Goal: Task Accomplishment & Management: Manage account settings

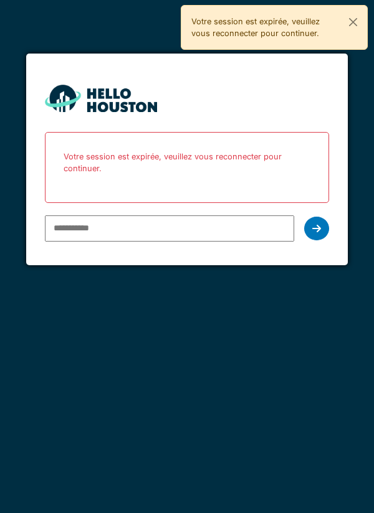
click at [262, 224] on input "email" at bounding box center [170, 229] width 250 height 26
type input "**********"
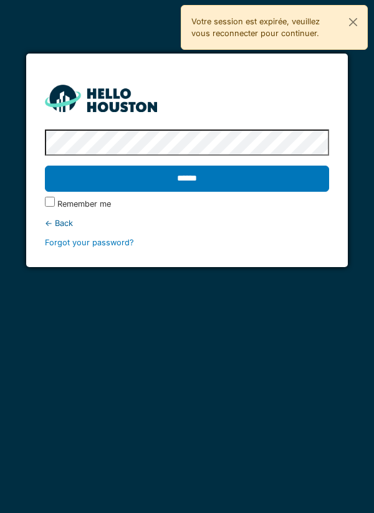
click at [305, 227] on div "← Back" at bounding box center [187, 223] width 285 height 12
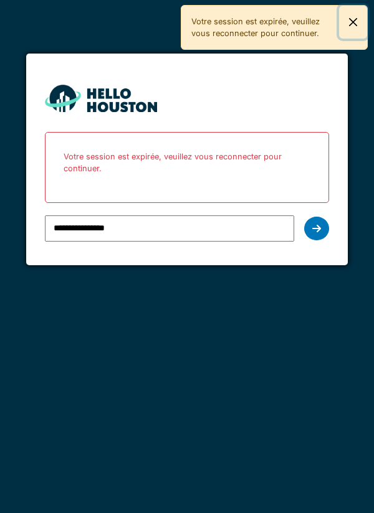
click at [362, 29] on button "Close" at bounding box center [353, 22] width 28 height 33
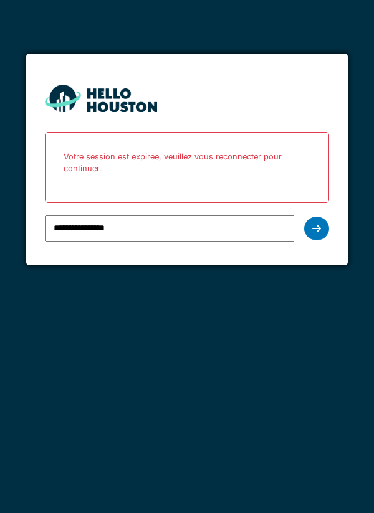
click at [323, 235] on div at bounding box center [316, 229] width 25 height 24
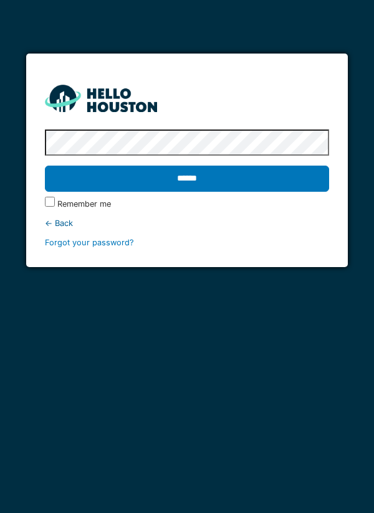
click at [298, 176] on input "******" at bounding box center [187, 179] width 285 height 26
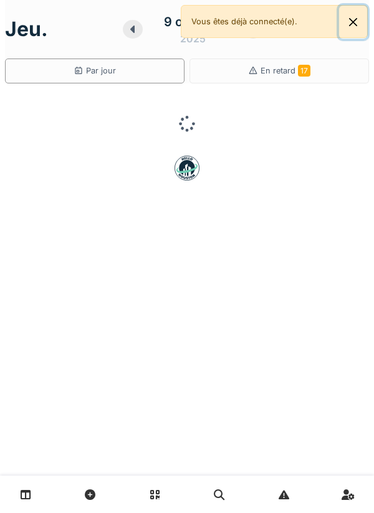
click at [360, 31] on button "Close" at bounding box center [353, 22] width 28 height 33
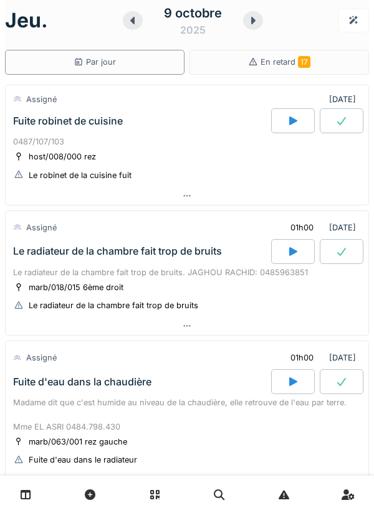
scroll to position [7, 0]
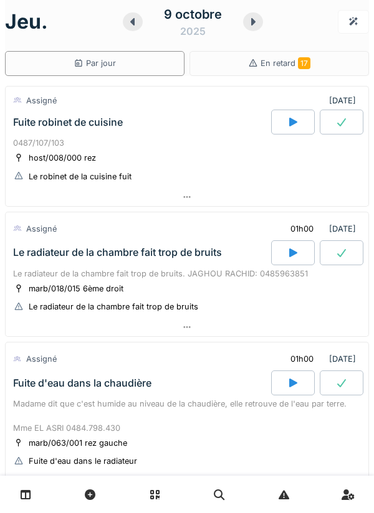
click at [255, 14] on div at bounding box center [253, 21] width 20 height 19
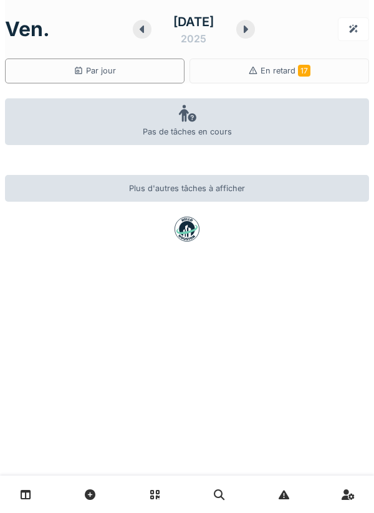
click at [161, 31] on div "10 octobre 2025" at bounding box center [193, 29] width 65 height 34
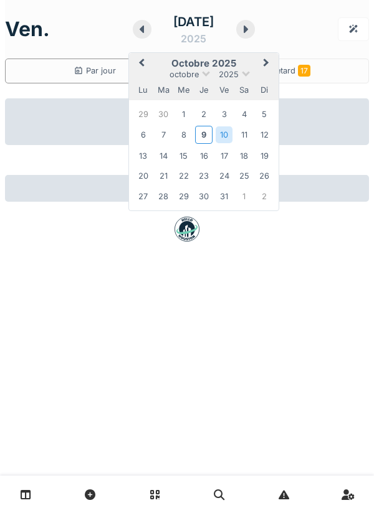
click at [305, 31] on div "ven. 10 octobre 2025 Previous Month Next Month octobre 2025 octobre 2025 lu ma …" at bounding box center [187, 29] width 364 height 39
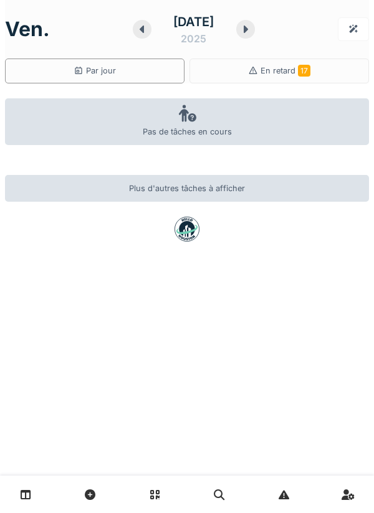
click at [133, 37] on div "10 octobre 2025" at bounding box center [194, 29] width 123 height 39
click at [136, 27] on icon at bounding box center [142, 29] width 12 height 10
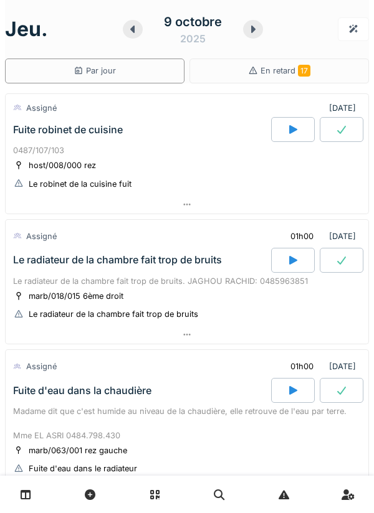
click at [245, 23] on div at bounding box center [253, 29] width 20 height 19
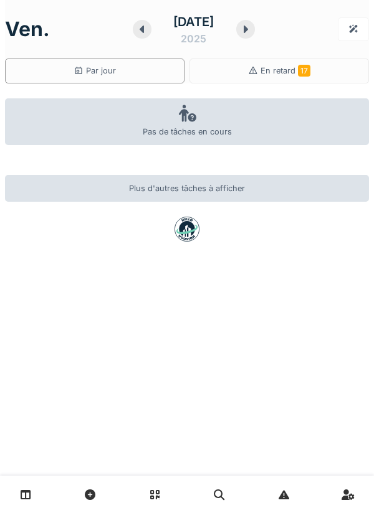
click at [250, 29] on icon at bounding box center [245, 29] width 12 height 10
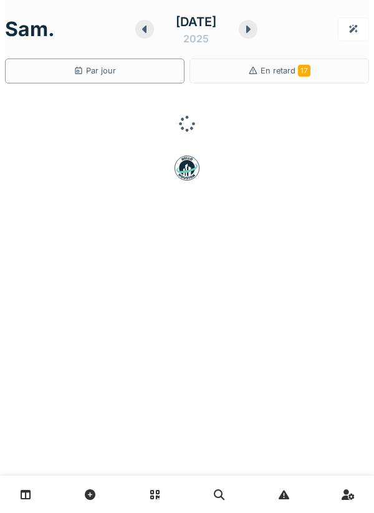
click at [254, 29] on icon at bounding box center [248, 29] width 12 height 10
click at [270, 13] on div "dim. 12 octobre 2025" at bounding box center [187, 29] width 364 height 39
click at [252, 26] on icon at bounding box center [245, 29] width 12 height 10
click at [254, 24] on div at bounding box center [245, 29] width 19 height 19
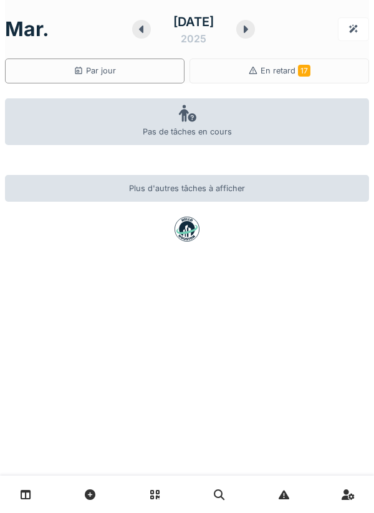
click at [287, 60] on div "En retard 17" at bounding box center [278, 71] width 179 height 25
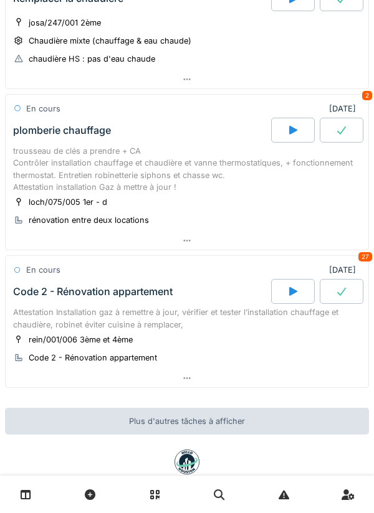
scroll to position [2153, 0]
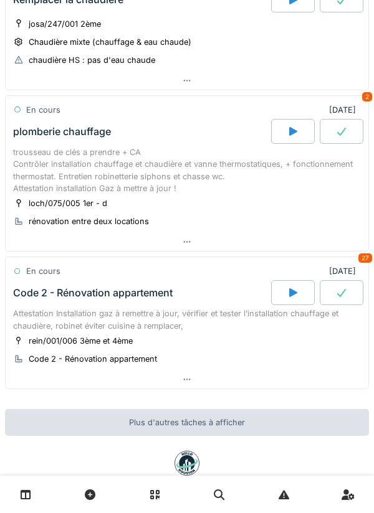
click at [274, 376] on div at bounding box center [187, 380] width 363 height 18
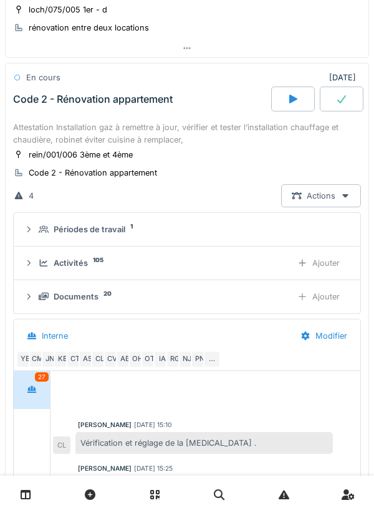
scroll to position [430, 0]
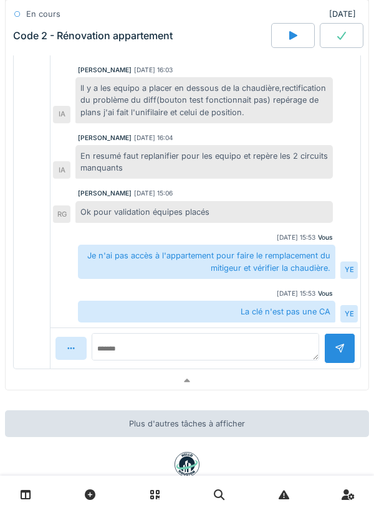
click at [262, 389] on div at bounding box center [187, 381] width 363 height 18
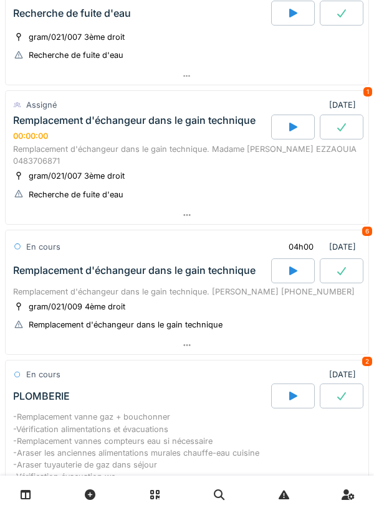
scroll to position [0, 0]
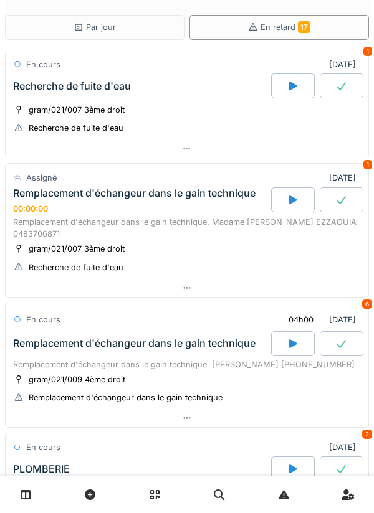
click at [40, 34] on div "Par jour" at bounding box center [94, 27] width 179 height 25
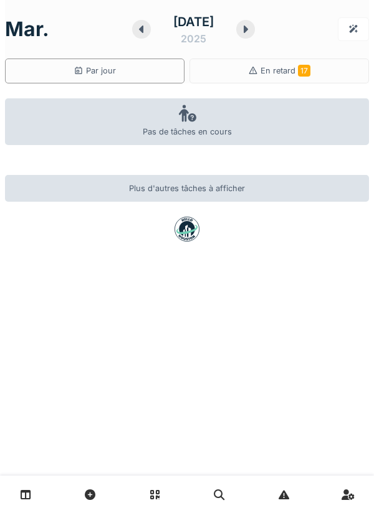
click at [245, 37] on div "14 octobre 2025" at bounding box center [193, 29] width 123 height 39
click at [252, 31] on icon at bounding box center [245, 29] width 12 height 10
click at [248, 32] on icon at bounding box center [246, 29] width 4 height 7
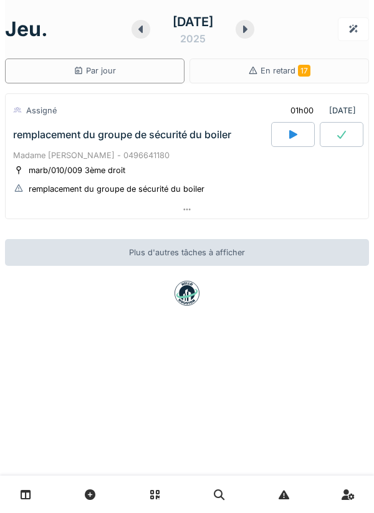
click at [312, 211] on div at bounding box center [187, 210] width 363 height 18
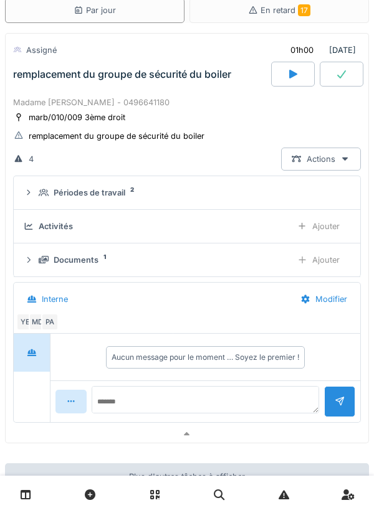
scroll to position [67, 0]
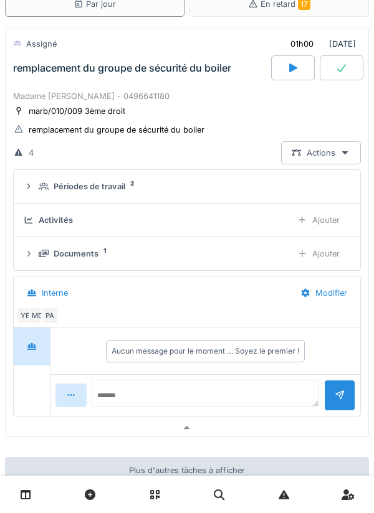
click at [257, 252] on div "Documents 1" at bounding box center [160, 254] width 243 height 12
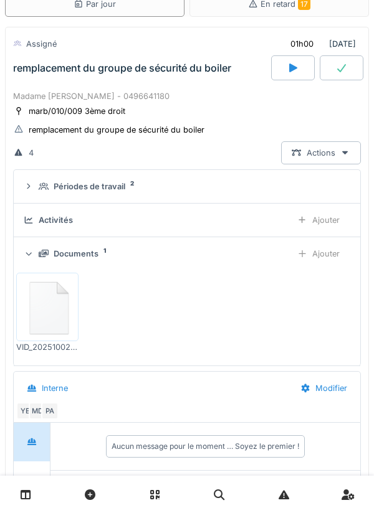
click at [49, 301] on img at bounding box center [47, 307] width 56 height 62
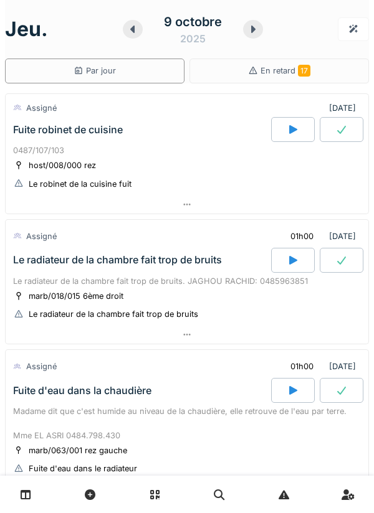
click at [128, 27] on icon at bounding box center [132, 29] width 12 height 10
click at [128, 35] on div at bounding box center [133, 29] width 20 height 19
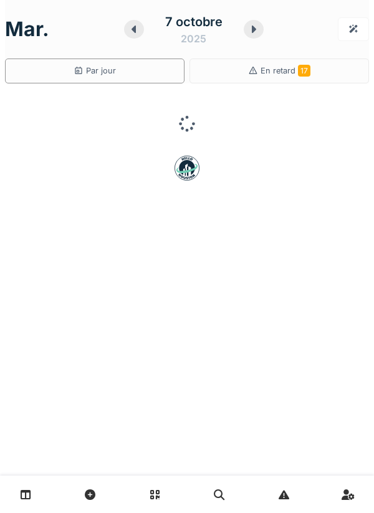
click at [140, 36] on div at bounding box center [134, 29] width 20 height 19
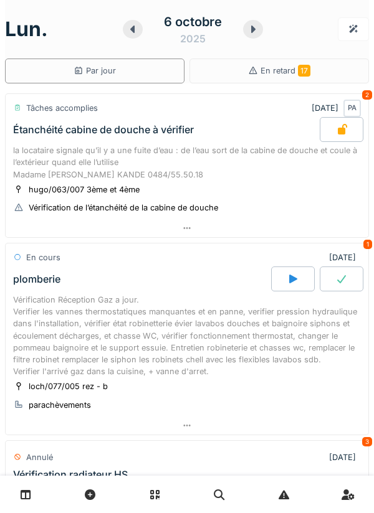
click at [140, 37] on div "6 octobre 2025" at bounding box center [193, 29] width 140 height 39
click at [128, 26] on icon at bounding box center [132, 29] width 12 height 10
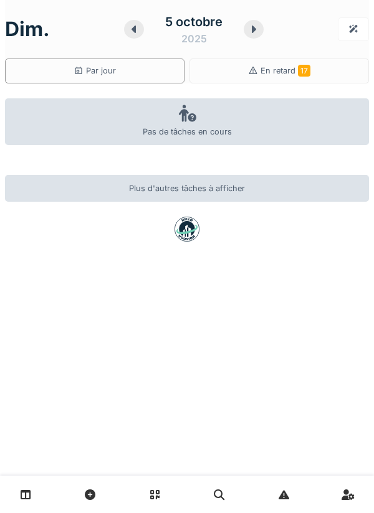
click at [360, 493] on link at bounding box center [348, 494] width 32 height 29
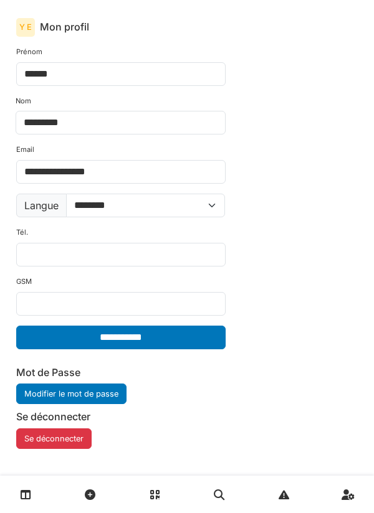
click at [285, 494] on icon at bounding box center [284, 495] width 11 height 11
click at [279, 501] on link at bounding box center [284, 494] width 32 height 29
click at [229, 495] on link at bounding box center [219, 494] width 32 height 29
click at [151, 498] on icon at bounding box center [154, 495] width 9 height 11
click at [90, 491] on icon at bounding box center [90, 495] width 11 height 11
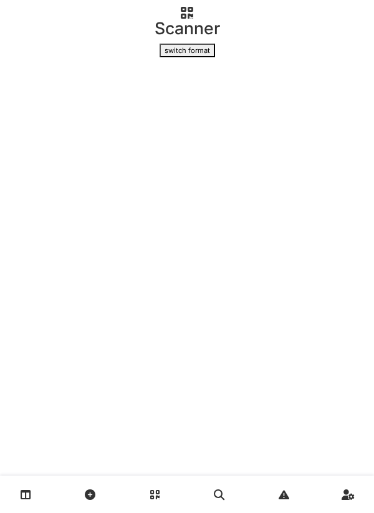
click at [30, 508] on link at bounding box center [26, 494] width 32 height 29
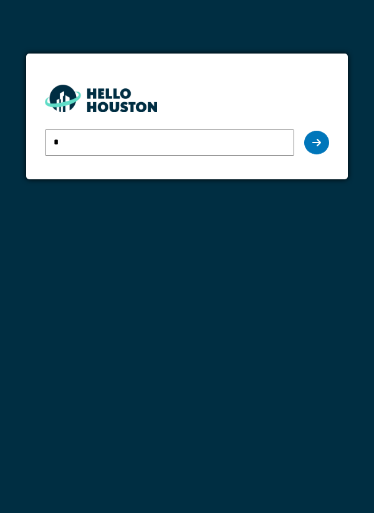
type input "**********"
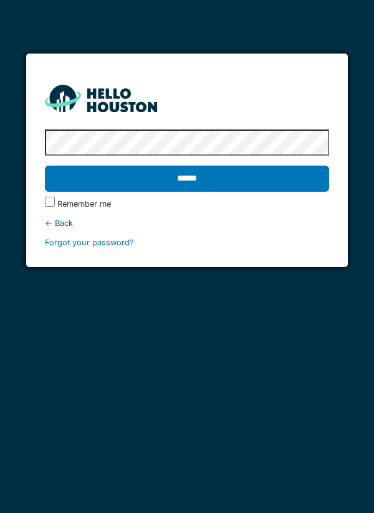
click at [280, 188] on input "******" at bounding box center [187, 179] width 285 height 26
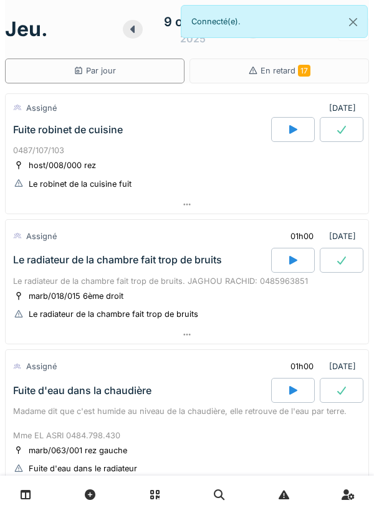
click at [233, 211] on div at bounding box center [187, 205] width 363 height 18
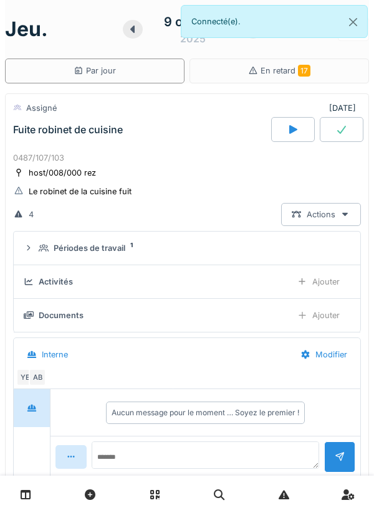
scroll to position [44, 0]
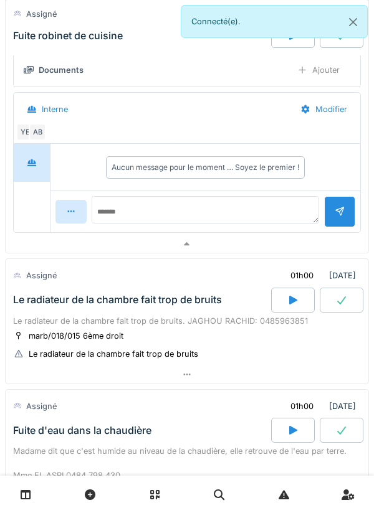
click at [252, 250] on div at bounding box center [187, 245] width 363 height 18
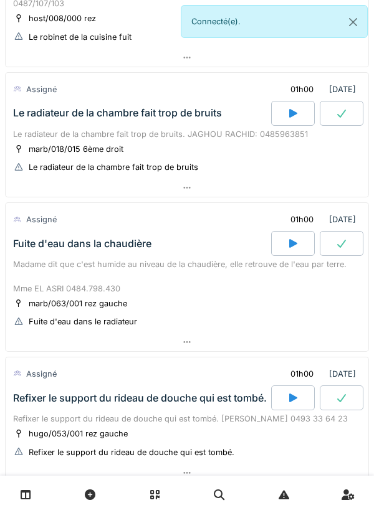
click at [280, 193] on div at bounding box center [187, 188] width 363 height 18
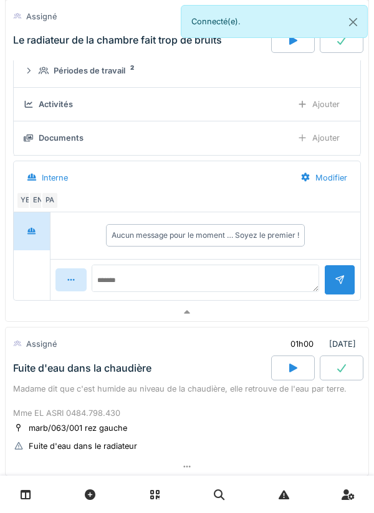
click at [280, 303] on div at bounding box center [187, 312] width 363 height 18
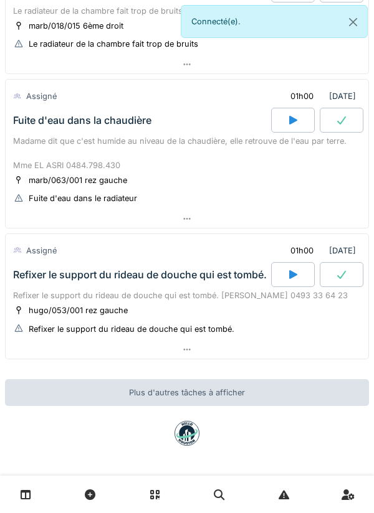
click at [278, 219] on div at bounding box center [187, 219] width 363 height 18
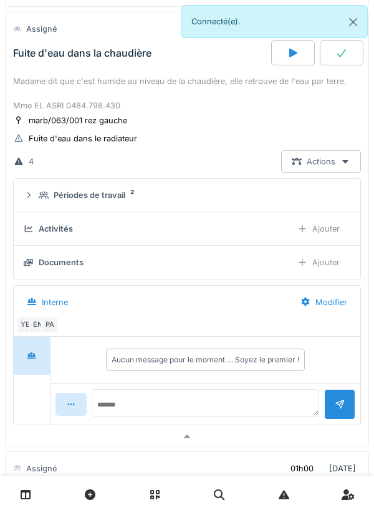
scroll to position [336, 0]
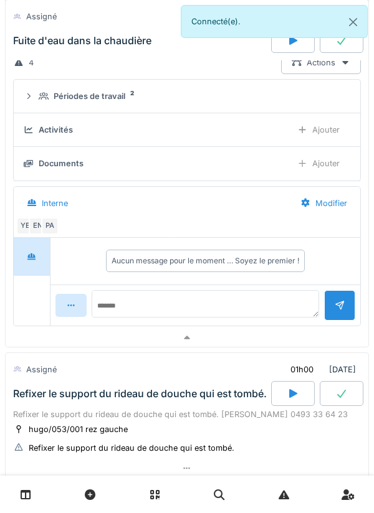
click at [276, 336] on div at bounding box center [187, 338] width 363 height 18
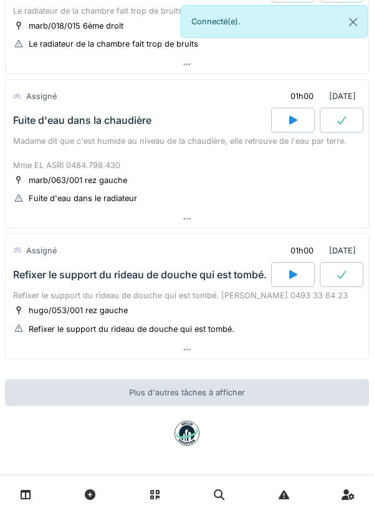
scroll to position [270, 0]
click at [302, 351] on div at bounding box center [187, 350] width 363 height 18
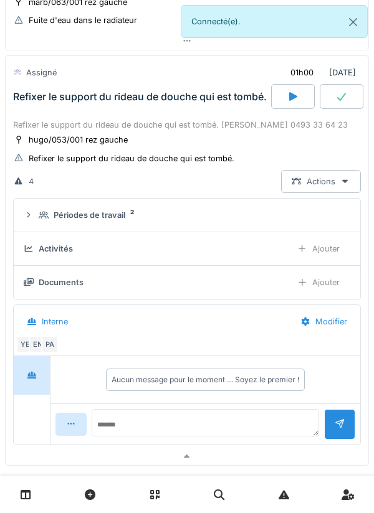
scroll to position [454, 0]
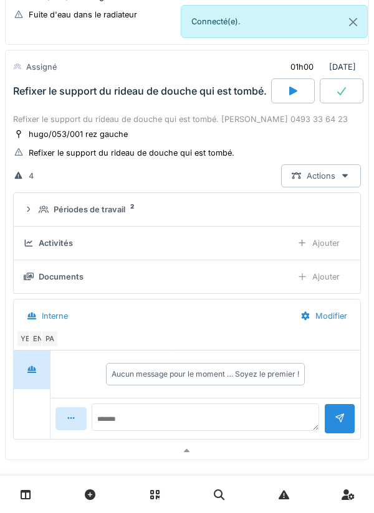
click at [257, 211] on div "Périodes de travail 2" at bounding box center [192, 210] width 307 height 12
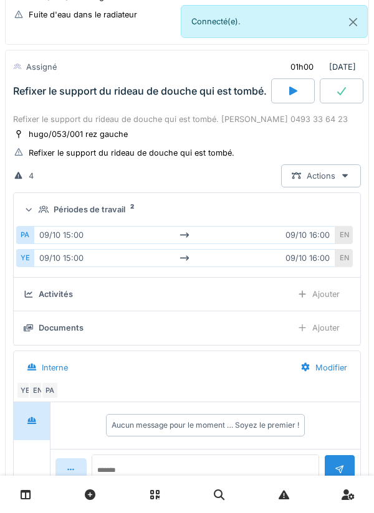
click at [256, 211] on div "Périodes de travail 2" at bounding box center [192, 210] width 307 height 12
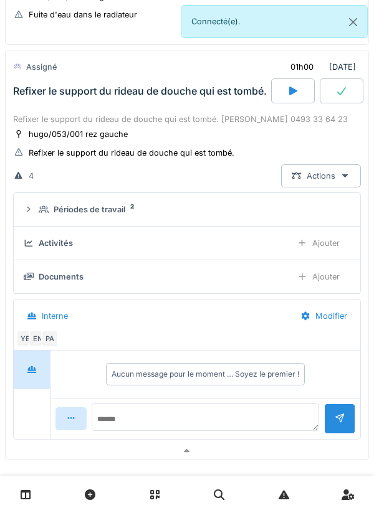
click at [281, 457] on div at bounding box center [187, 451] width 363 height 18
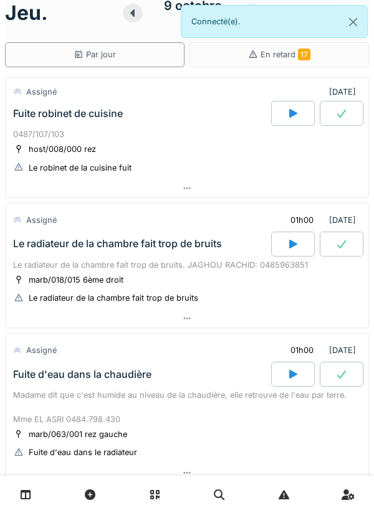
scroll to position [0, 0]
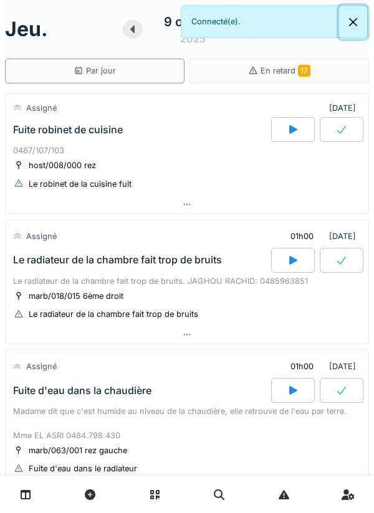
click at [358, 32] on button "Close" at bounding box center [353, 22] width 28 height 33
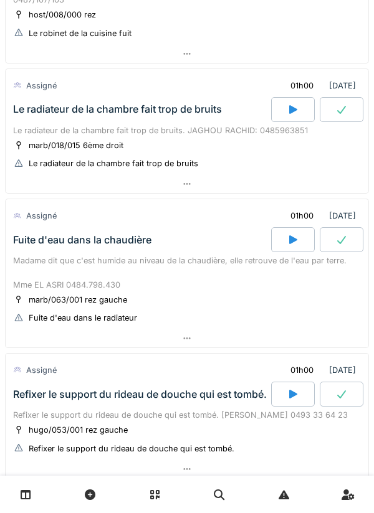
scroll to position [155, 0]
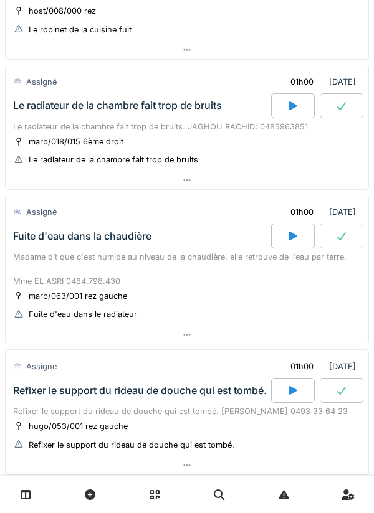
click at [60, 342] on div at bounding box center [187, 335] width 363 height 18
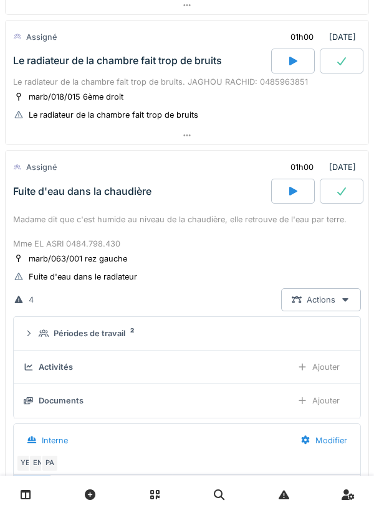
scroll to position [300, 0]
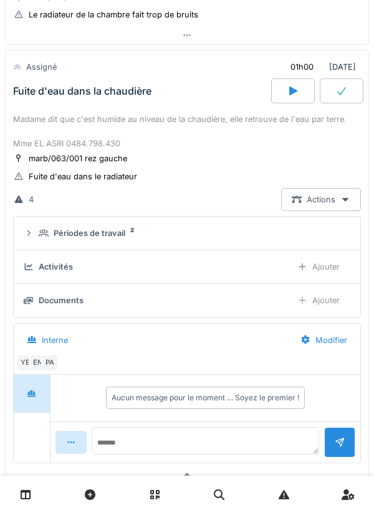
click at [69, 244] on summary "Périodes de travail 2" at bounding box center [187, 233] width 336 height 23
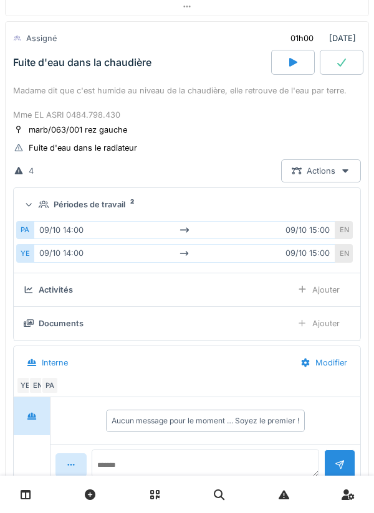
scroll to position [369, 0]
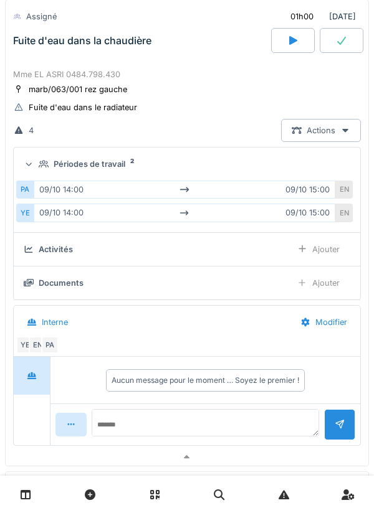
click at [228, 463] on div at bounding box center [187, 458] width 363 height 18
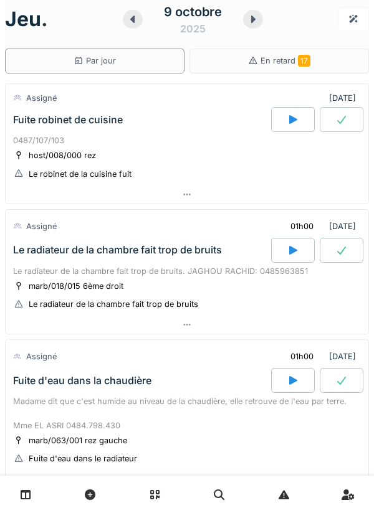
scroll to position [0, 0]
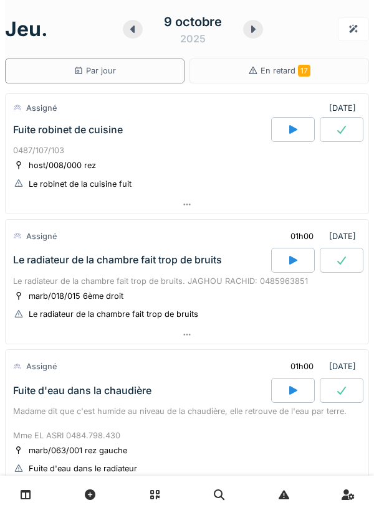
click at [254, 29] on icon at bounding box center [253, 29] width 4 height 7
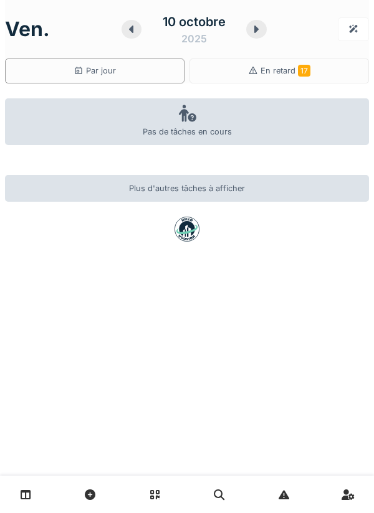
click at [140, 29] on div at bounding box center [131, 29] width 21 height 19
